Goal: Leave review/rating: Share an evaluation or opinion about a product, service, or content

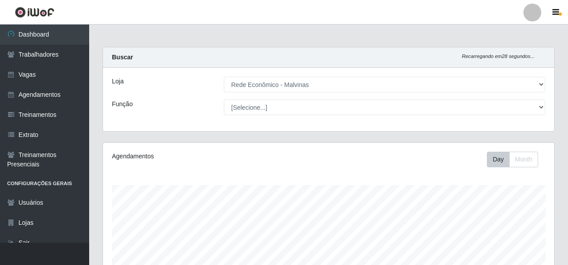
select select "194"
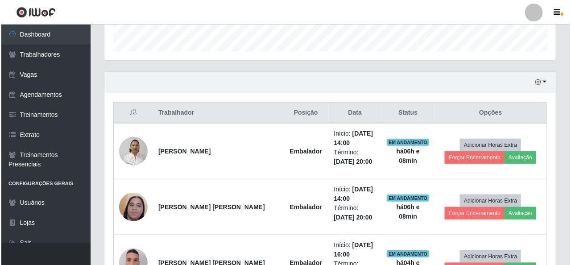
scroll to position [357, 0]
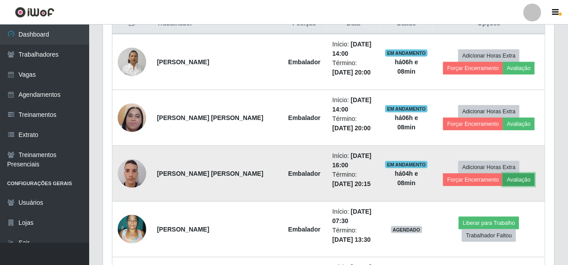
click at [518, 179] on button "Avaliação" at bounding box center [519, 179] width 32 height 12
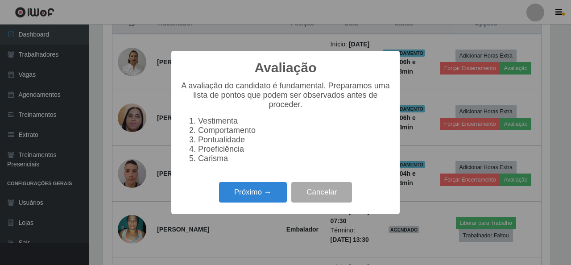
scroll to position [185, 448]
click at [267, 197] on button "Próximo →" at bounding box center [253, 192] width 68 height 21
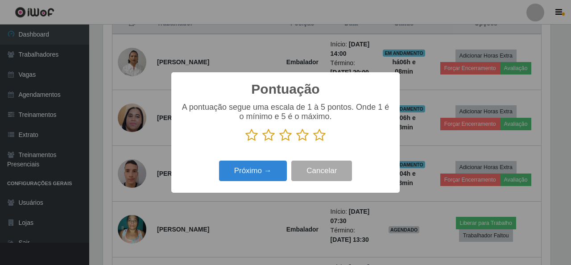
scroll to position [445720, 445457]
click at [323, 138] on icon at bounding box center [319, 134] width 12 height 13
click at [313, 142] on input "radio" at bounding box center [313, 142] width 0 height 0
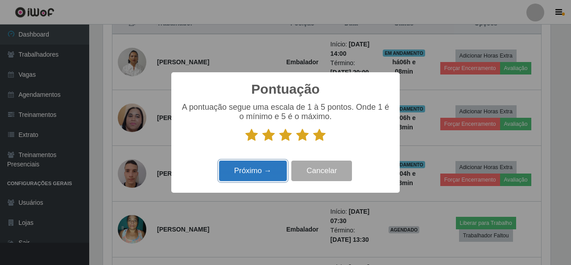
click at [252, 171] on button "Próximo →" at bounding box center [253, 171] width 68 height 21
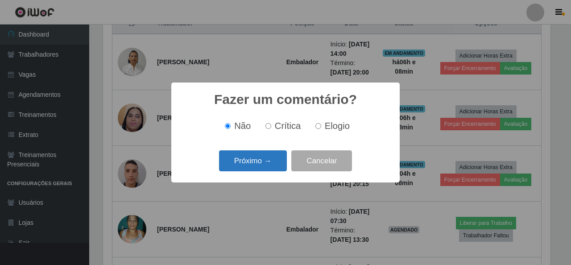
click at [252, 165] on button "Próximo →" at bounding box center [253, 160] width 68 height 21
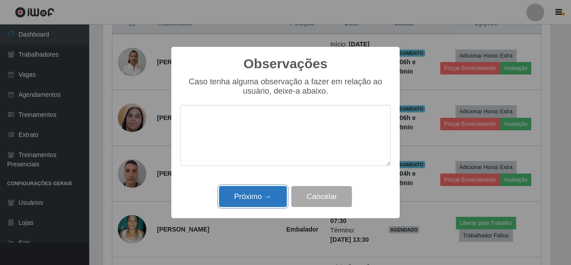
click at [253, 200] on button "Próximo →" at bounding box center [253, 196] width 68 height 21
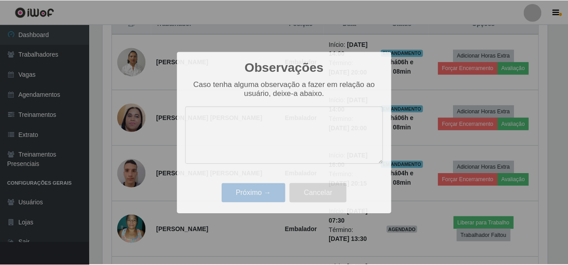
scroll to position [185, 451]
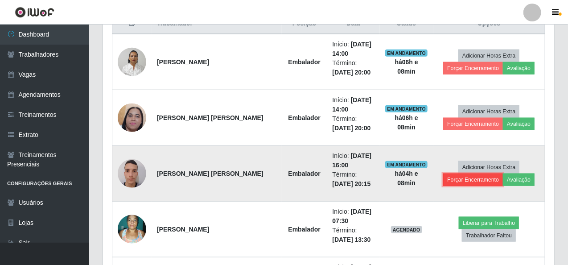
click at [464, 173] on button "Forçar Encerramento" at bounding box center [473, 179] width 60 height 12
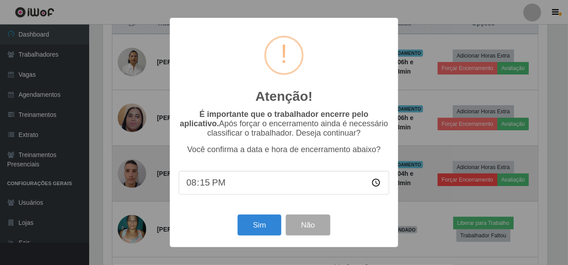
scroll to position [185, 448]
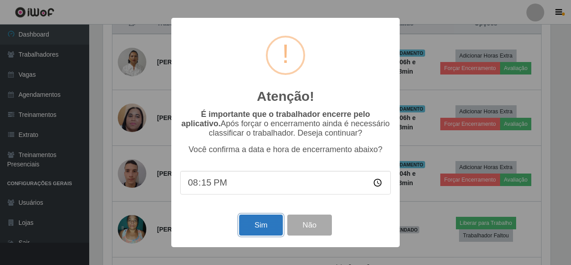
click at [256, 225] on button "Sim" at bounding box center [260, 224] width 43 height 21
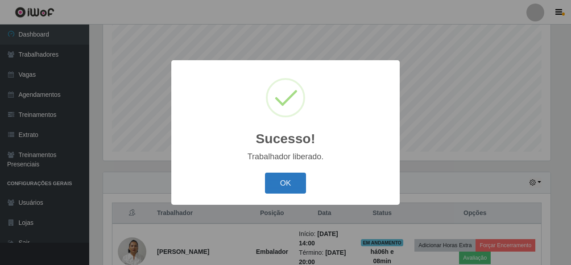
click at [283, 175] on button "OK" at bounding box center [285, 183] width 41 height 21
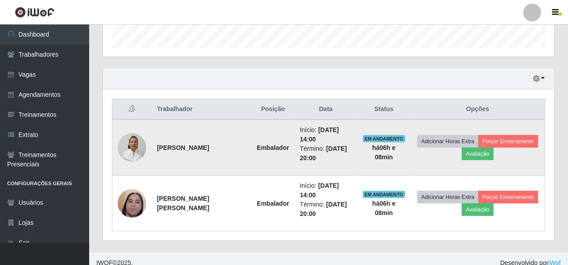
scroll to position [278, 0]
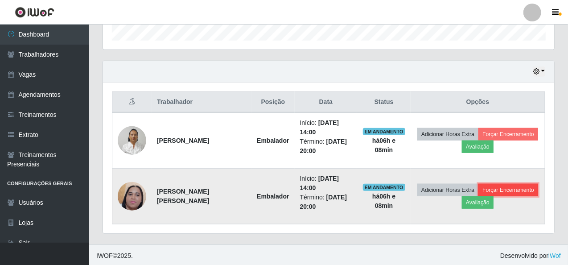
click at [500, 186] on button "Forçar Encerramento" at bounding box center [508, 190] width 60 height 12
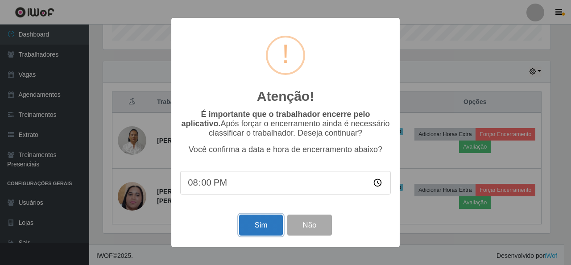
click at [263, 224] on button "Sim" at bounding box center [260, 224] width 43 height 21
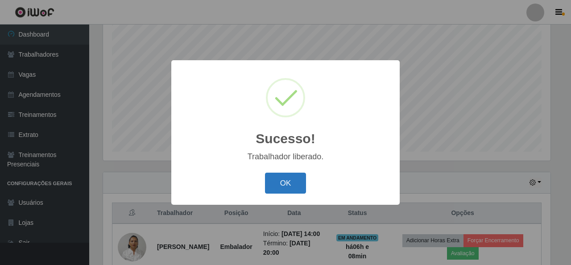
click at [276, 188] on button "OK" at bounding box center [285, 183] width 41 height 21
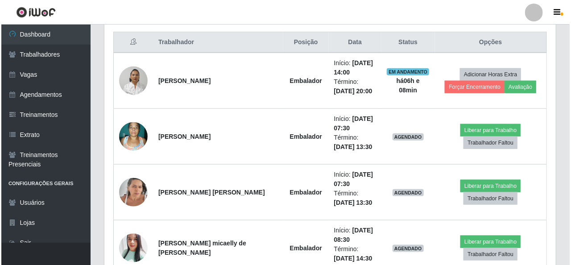
scroll to position [346, 0]
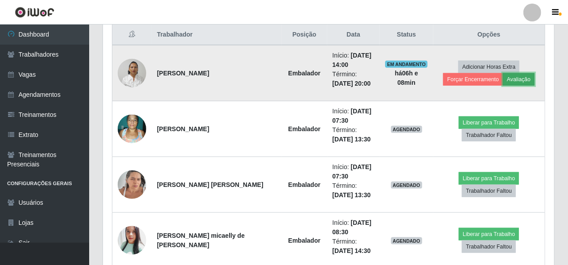
click at [515, 74] on button "Avaliação" at bounding box center [519, 79] width 32 height 12
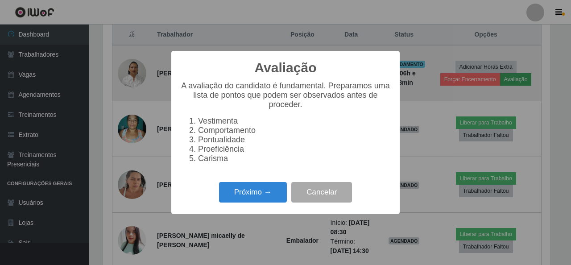
scroll to position [0, 0]
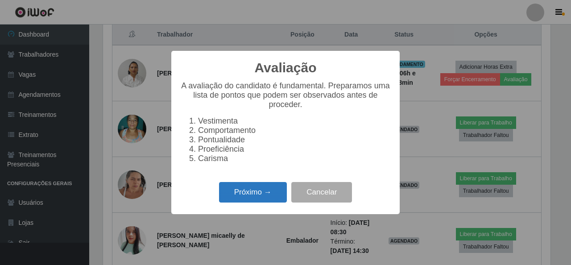
click at [257, 198] on button "Próximo →" at bounding box center [253, 192] width 68 height 21
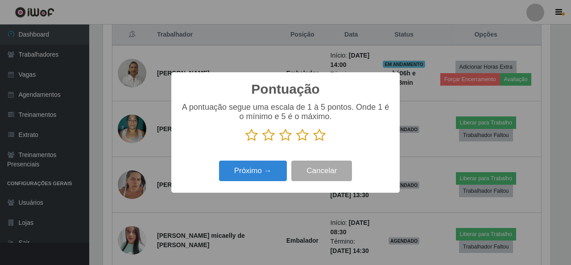
click at [321, 135] on icon at bounding box center [319, 134] width 12 height 13
click at [313, 142] on input "radio" at bounding box center [313, 142] width 0 height 0
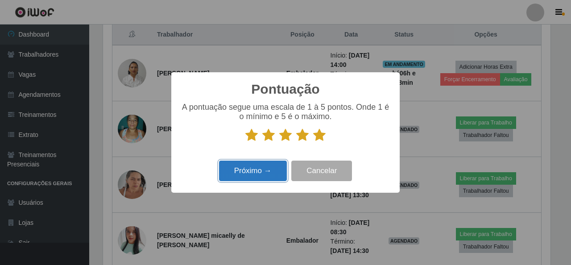
click at [258, 177] on button "Próximo →" at bounding box center [253, 171] width 68 height 21
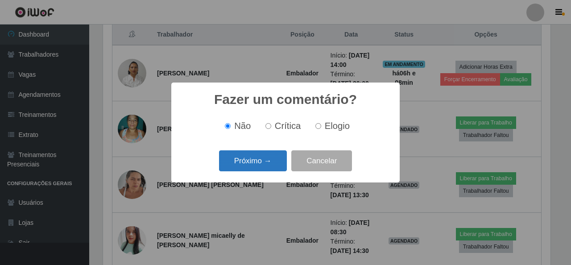
click at [264, 166] on button "Próximo →" at bounding box center [253, 160] width 68 height 21
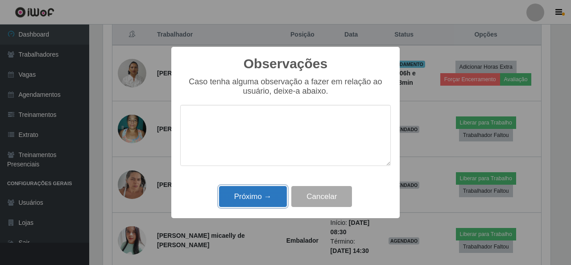
click at [258, 197] on button "Próximo →" at bounding box center [253, 196] width 68 height 21
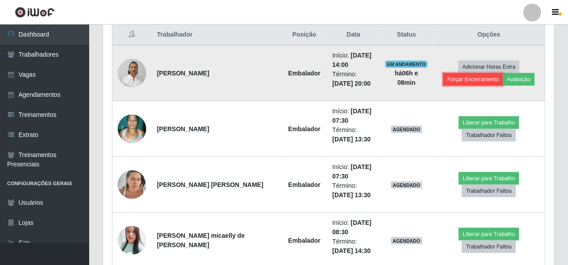
click at [462, 75] on button "Forçar Encerramento" at bounding box center [473, 79] width 60 height 12
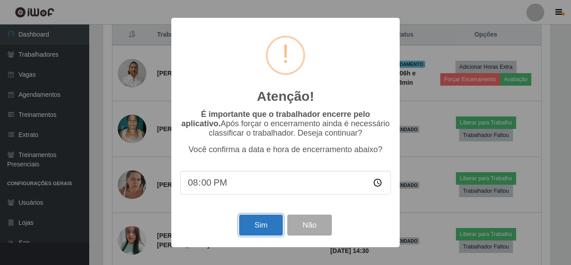
click at [267, 235] on button "Sim" at bounding box center [260, 224] width 43 height 21
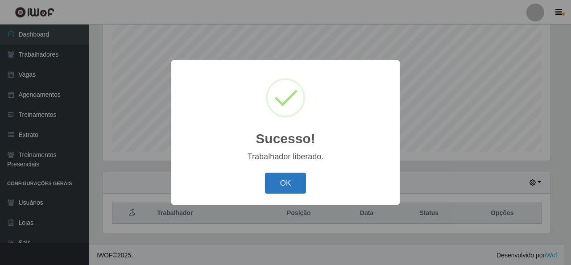
click at [285, 180] on button "OK" at bounding box center [285, 183] width 41 height 21
